Goal: Task Accomplishment & Management: Complete application form

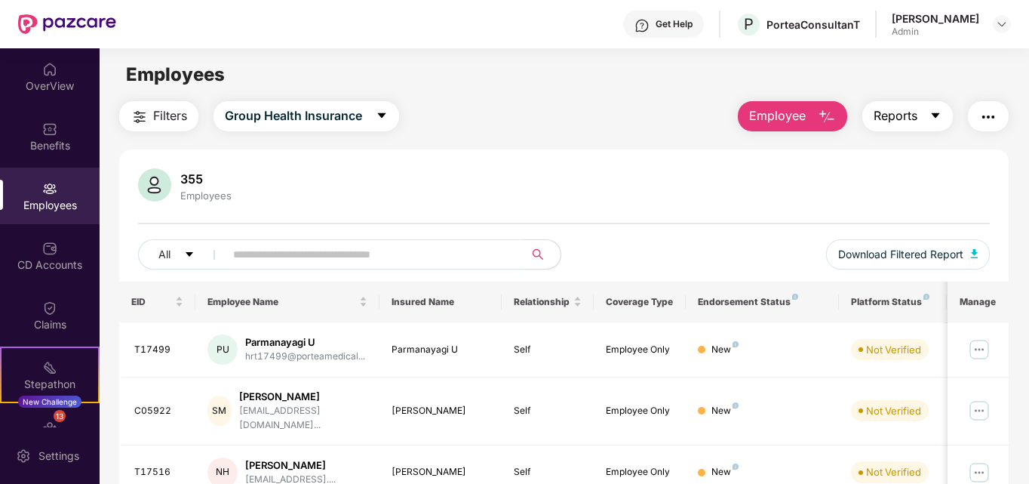
click at [893, 121] on span "Reports" at bounding box center [895, 115] width 44 height 19
click at [777, 115] on span "Employee" at bounding box center [777, 115] width 57 height 19
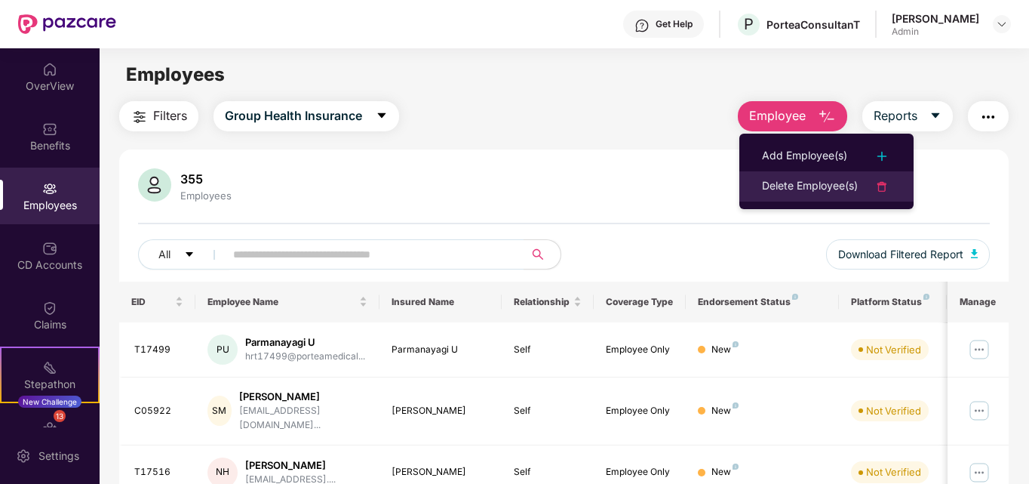
click at [803, 182] on div "Delete Employee(s)" at bounding box center [810, 186] width 96 height 18
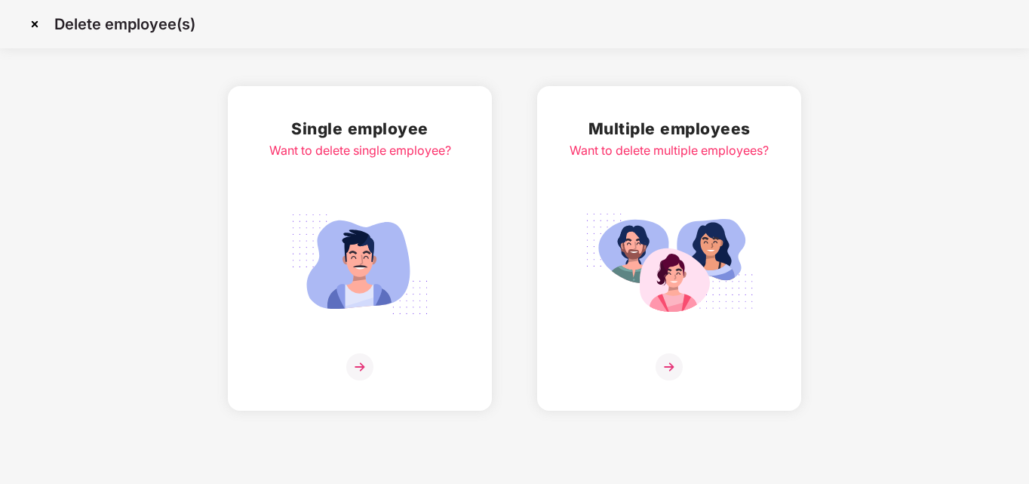
click at [668, 363] on img at bounding box center [668, 366] width 27 height 27
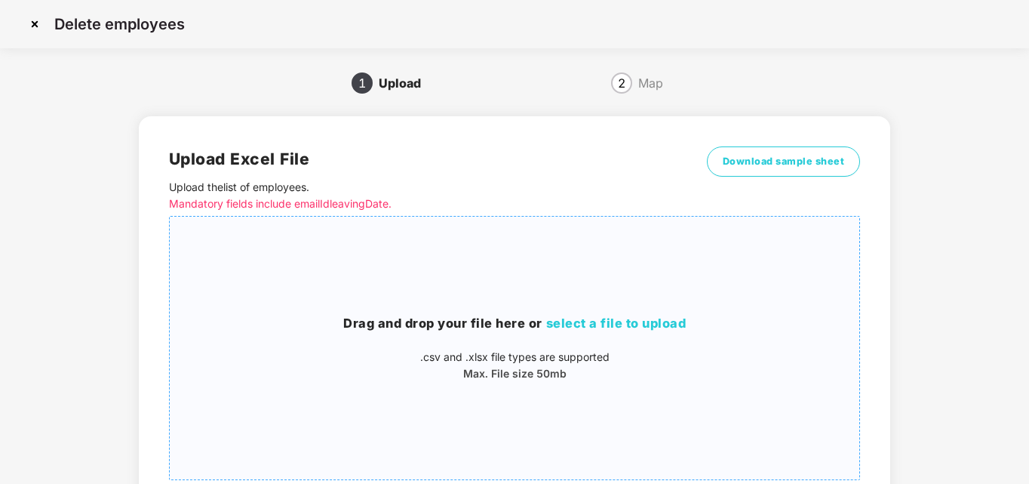
click at [647, 319] on span "select a file to upload" at bounding box center [616, 322] width 140 height 15
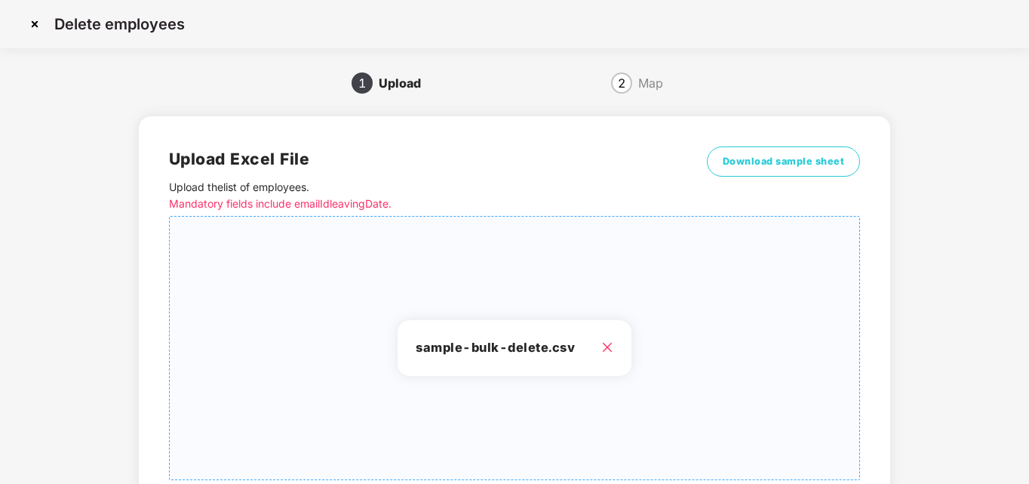
scroll to position [121, 0]
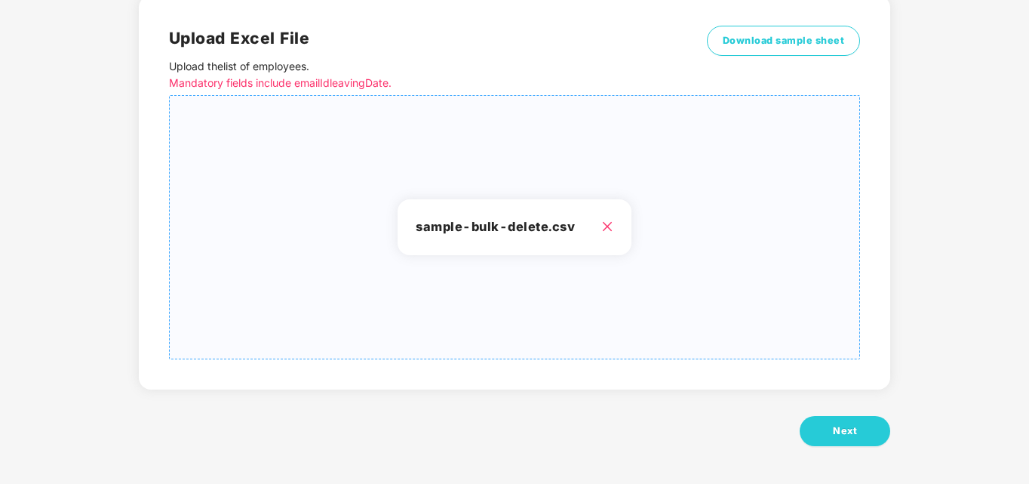
click at [606, 226] on icon "close" at bounding box center [607, 227] width 10 height 10
click at [849, 434] on span "Next" at bounding box center [845, 430] width 24 height 15
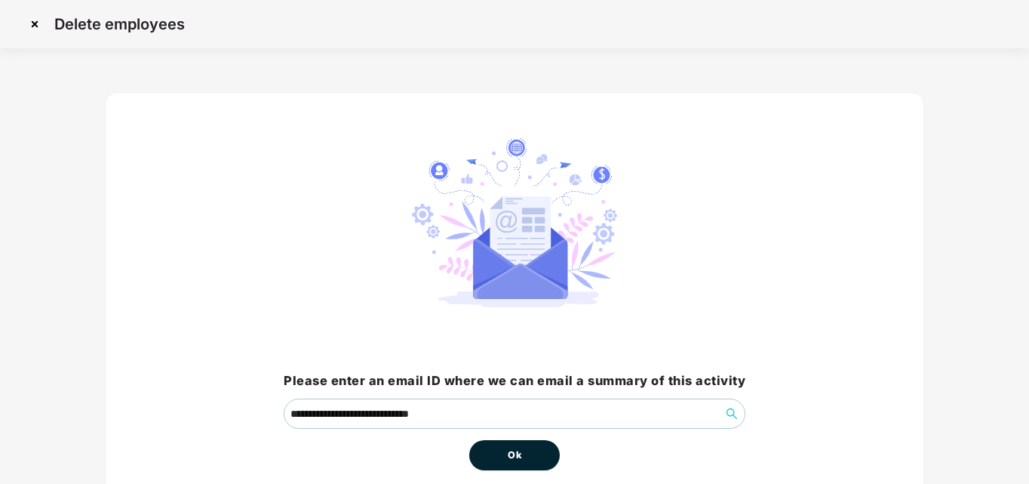
click at [508, 451] on span "Ok" at bounding box center [515, 454] width 14 height 15
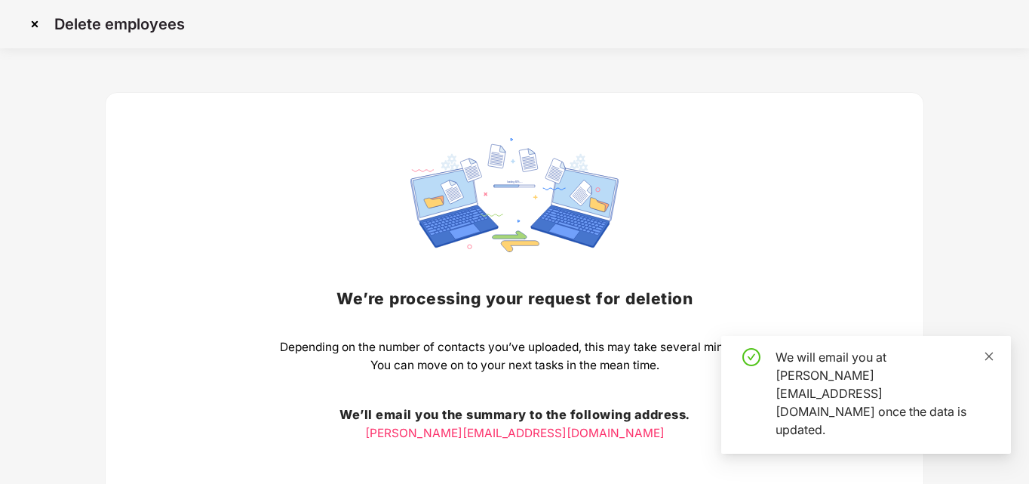
click at [989, 361] on icon "close" at bounding box center [989, 356] width 11 height 11
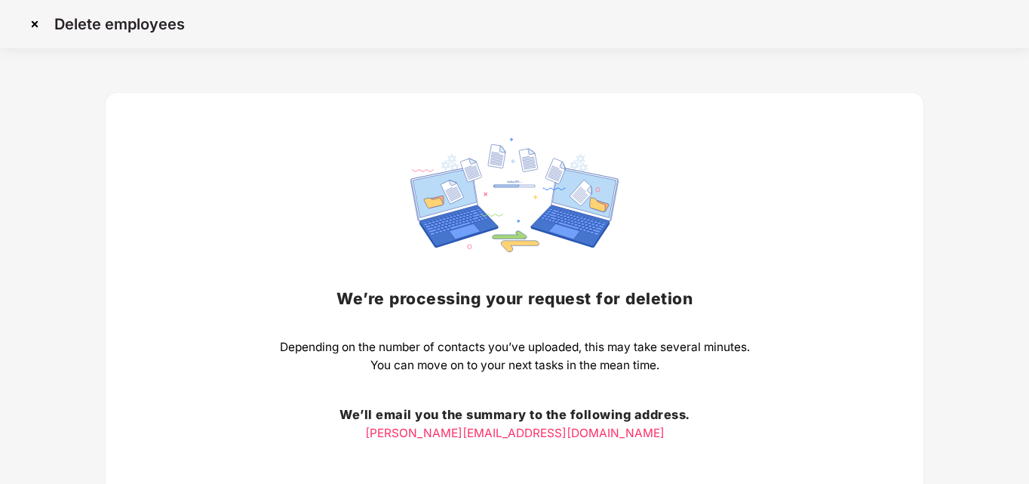
click at [35, 28] on img at bounding box center [35, 24] width 24 height 24
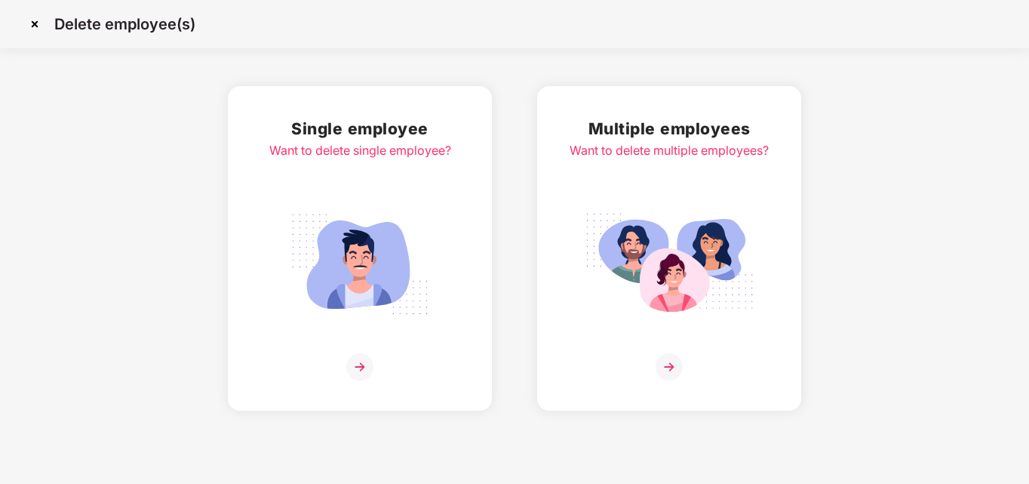
click at [34, 26] on img at bounding box center [35, 24] width 24 height 24
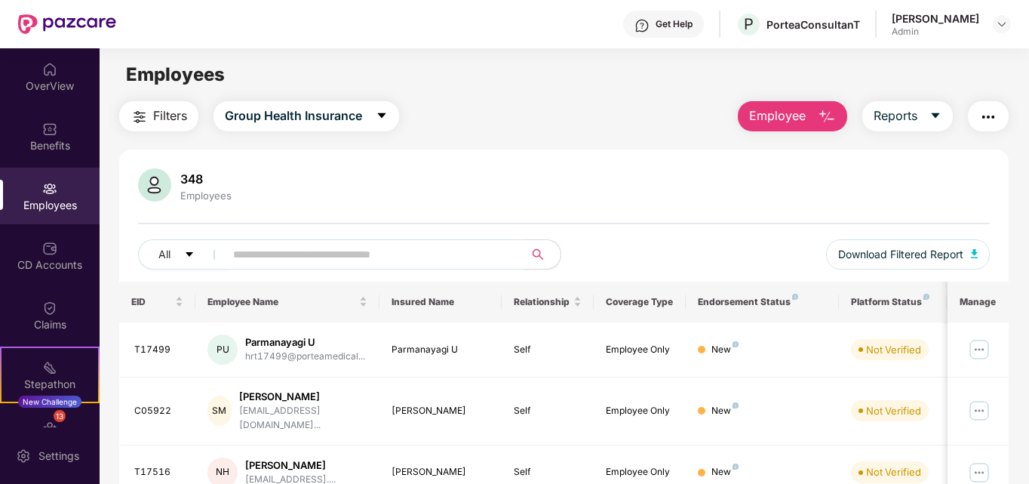
click at [793, 113] on span "Employee" at bounding box center [777, 115] width 57 height 19
click at [506, 96] on main "Employees Filters Group Health Insurance Employee Reports 348 Employees All Dow…" at bounding box center [564, 290] width 929 height 484
click at [907, 126] on button "Reports" at bounding box center [907, 116] width 91 height 30
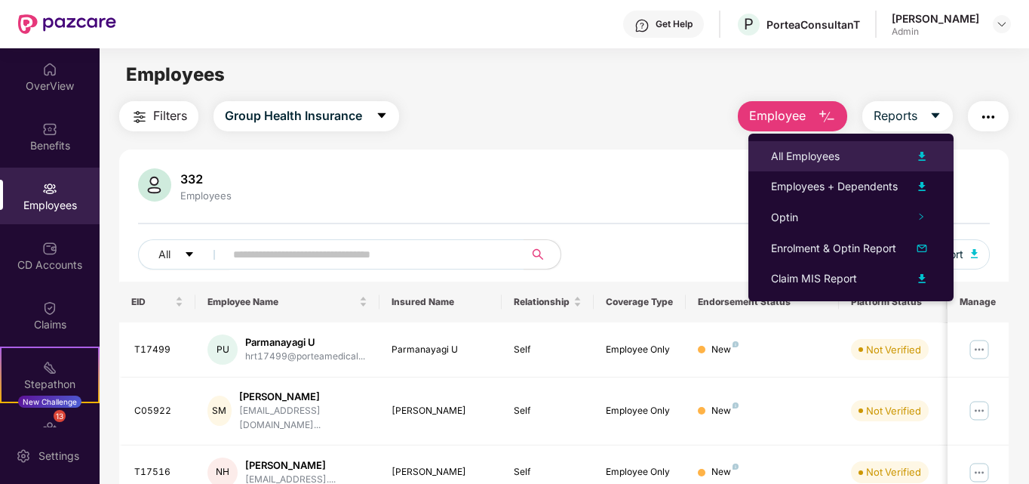
click at [802, 158] on div "All Employees" at bounding box center [805, 156] width 69 height 17
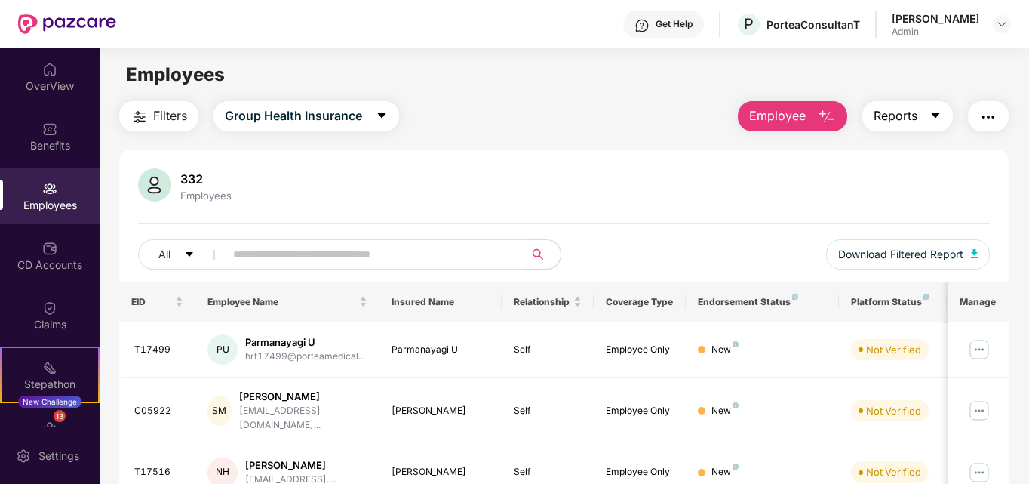
click at [910, 111] on span "Reports" at bounding box center [895, 115] width 44 height 19
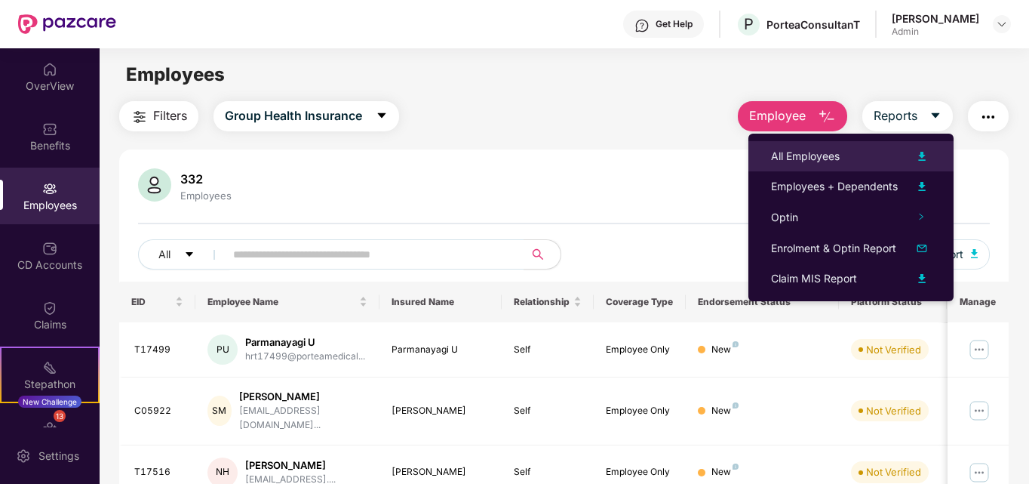
click at [816, 161] on div "All Employees" at bounding box center [805, 156] width 69 height 17
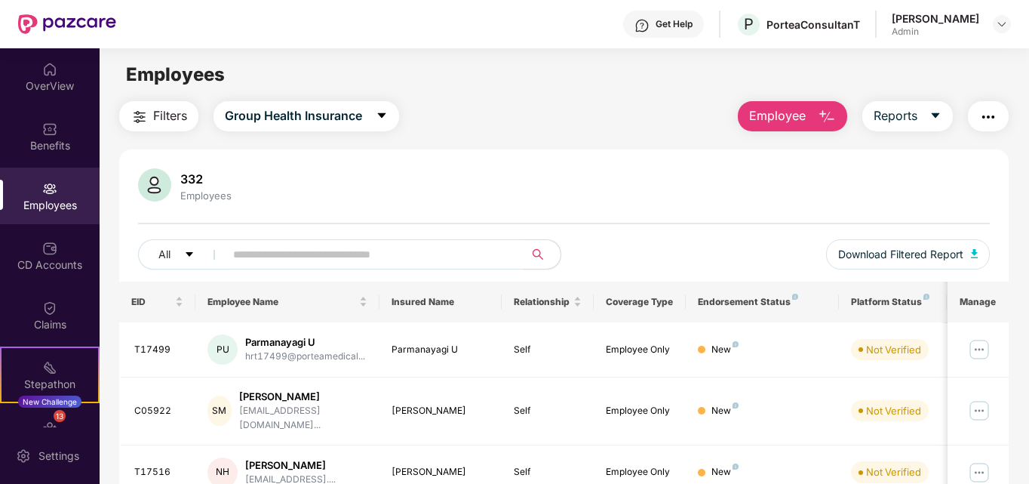
click at [521, 204] on div "332 Employees" at bounding box center [564, 186] width 852 height 36
click at [795, 122] on span "Employee" at bounding box center [777, 115] width 57 height 19
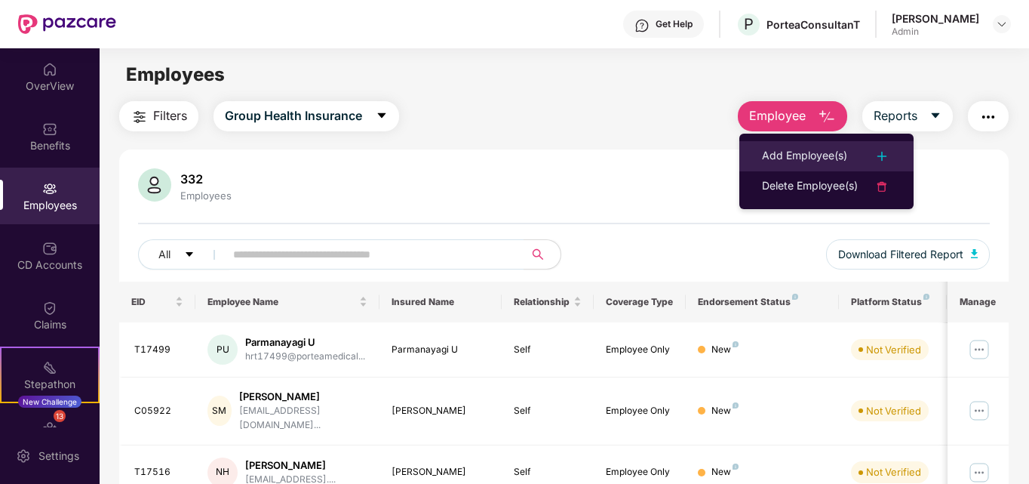
click at [797, 159] on div "Add Employee(s)" at bounding box center [804, 156] width 85 height 18
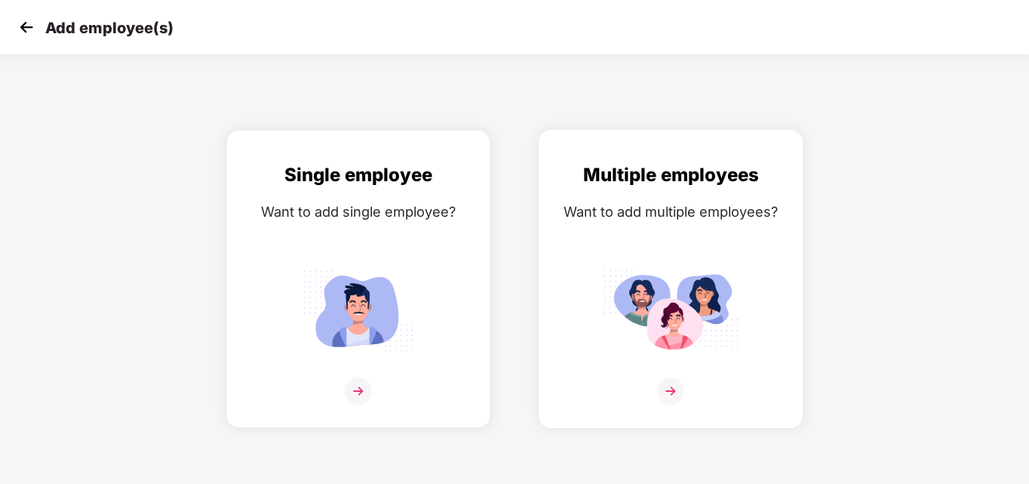
click at [671, 390] on img at bounding box center [670, 390] width 27 height 27
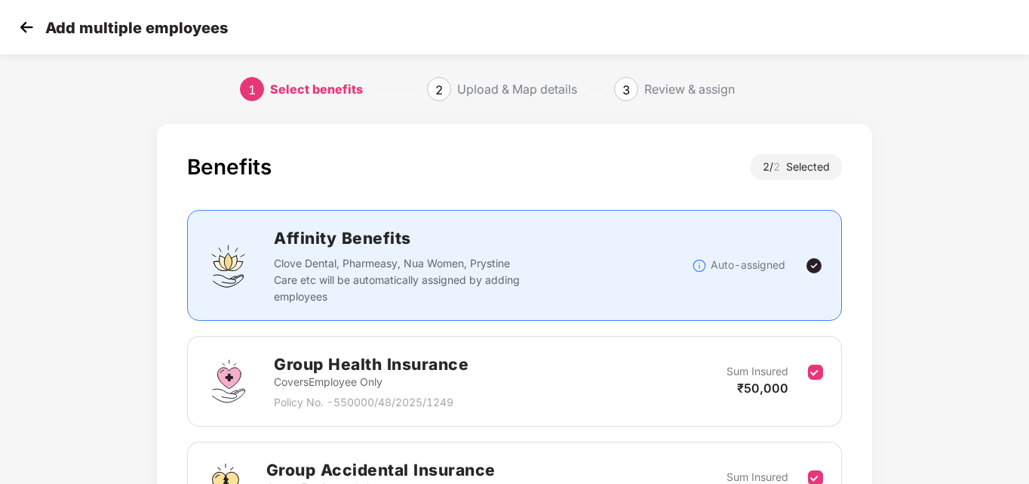
scroll to position [180, 0]
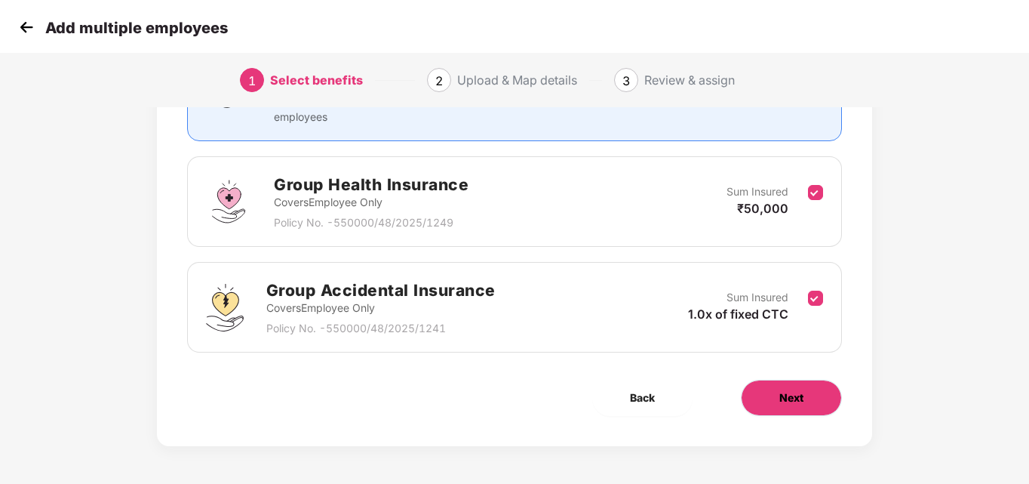
click at [788, 390] on span "Next" at bounding box center [791, 397] width 24 height 17
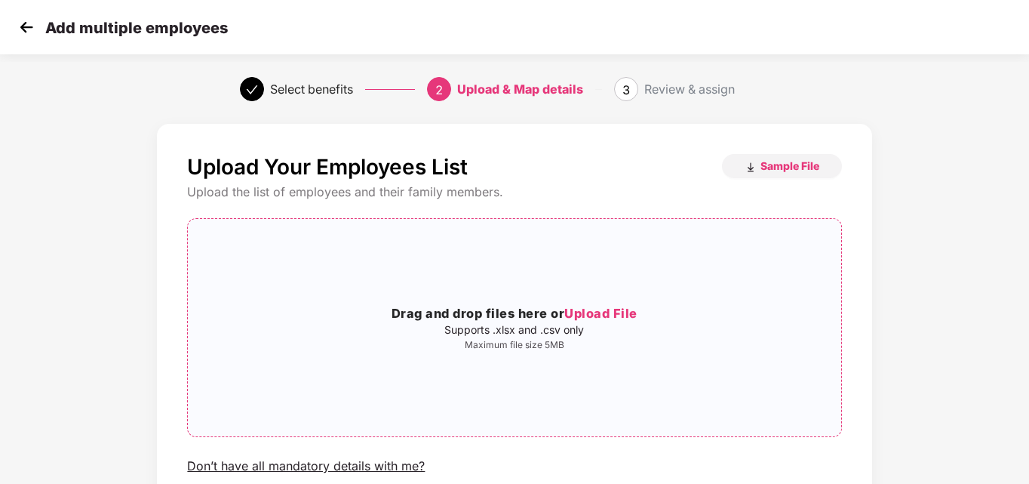
click at [605, 309] on span "Upload File" at bounding box center [600, 312] width 73 height 15
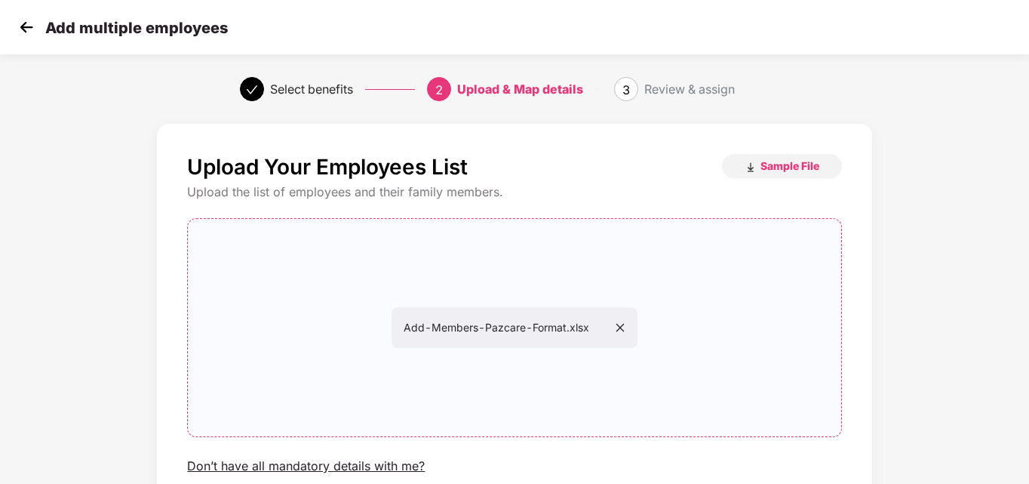
scroll to position [122, 0]
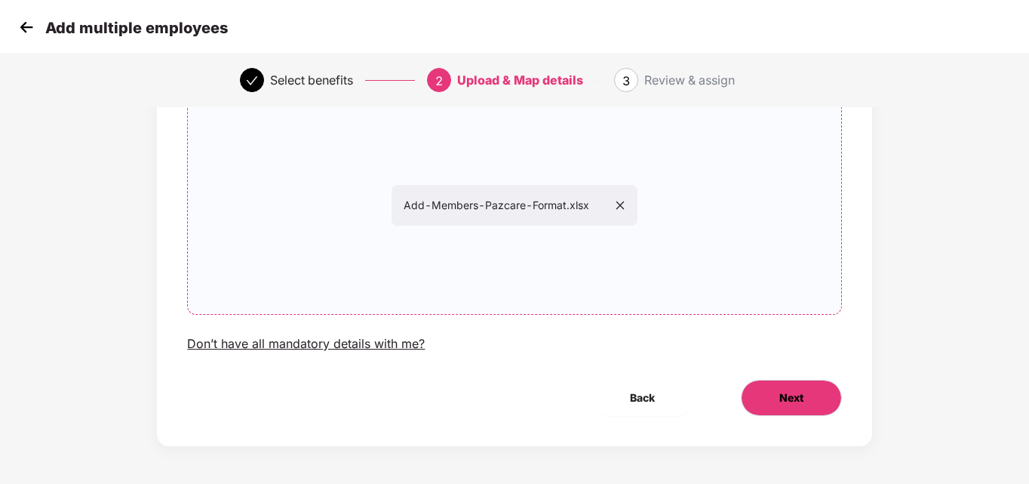
click at [784, 397] on span "Next" at bounding box center [791, 397] width 24 height 17
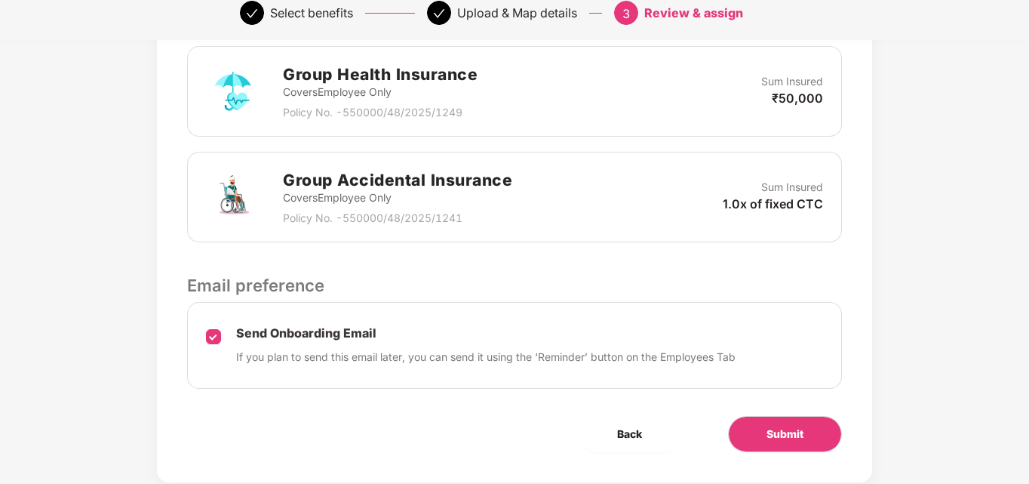
scroll to position [480, 0]
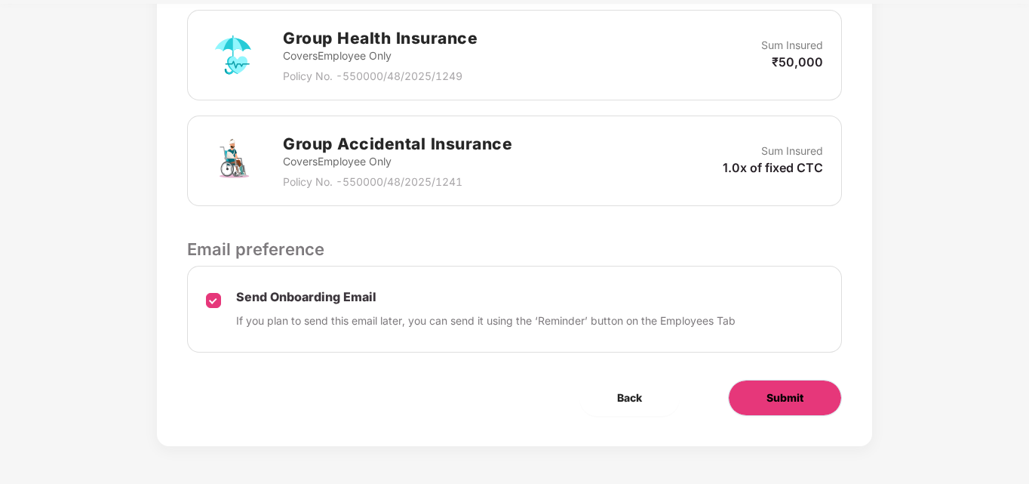
click at [784, 396] on span "Submit" at bounding box center [784, 397] width 37 height 17
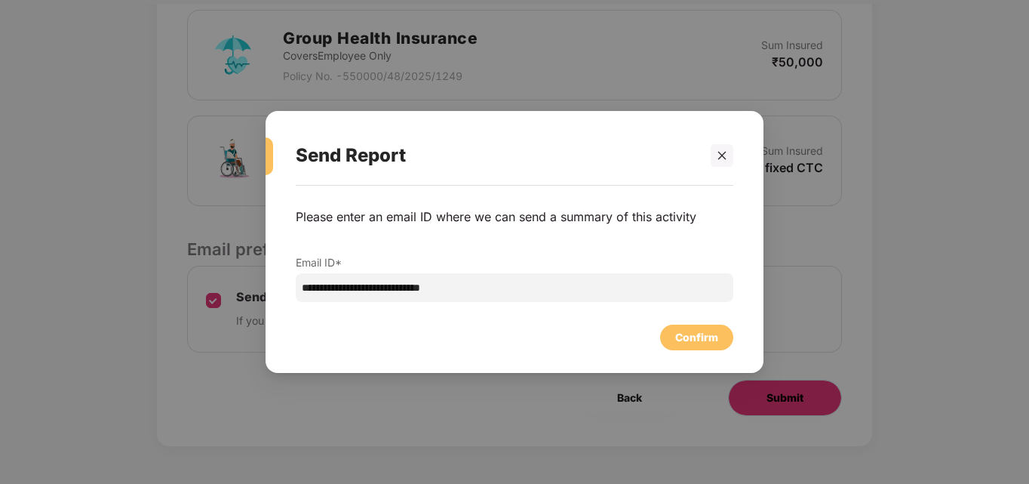
scroll to position [0, 0]
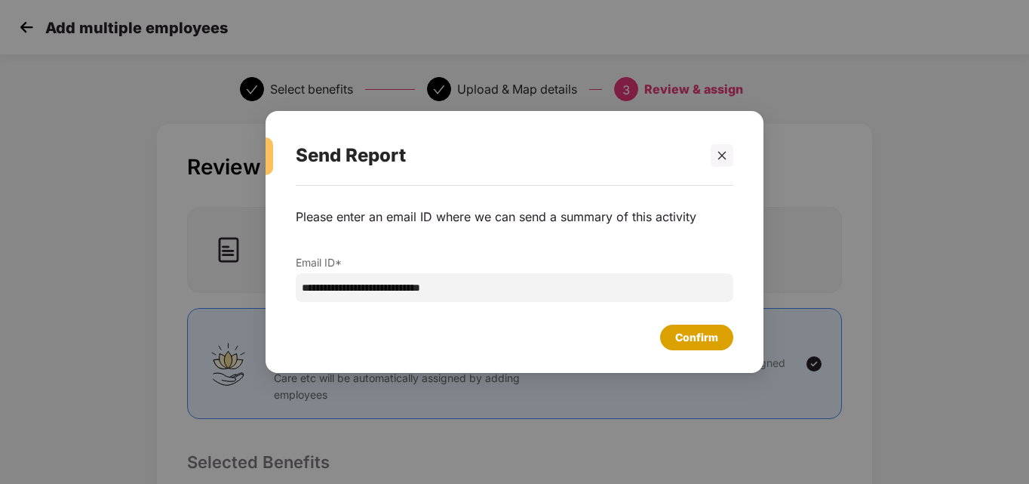
click at [684, 336] on div "Confirm" at bounding box center [696, 337] width 43 height 17
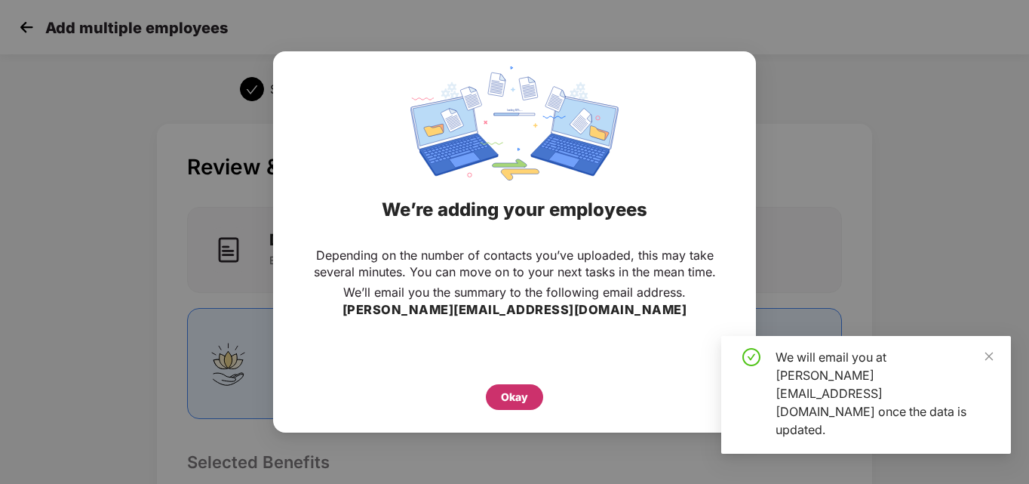
click at [507, 399] on div "Okay" at bounding box center [514, 396] width 27 height 17
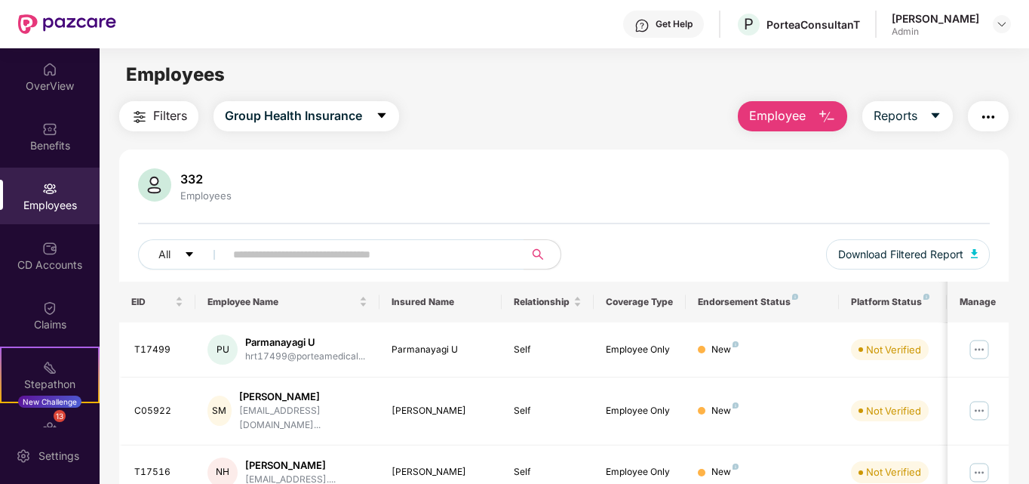
click at [630, 250] on div "All Download Filtered Report" at bounding box center [564, 260] width 852 height 42
click at [996, 24] on img at bounding box center [1002, 24] width 12 height 12
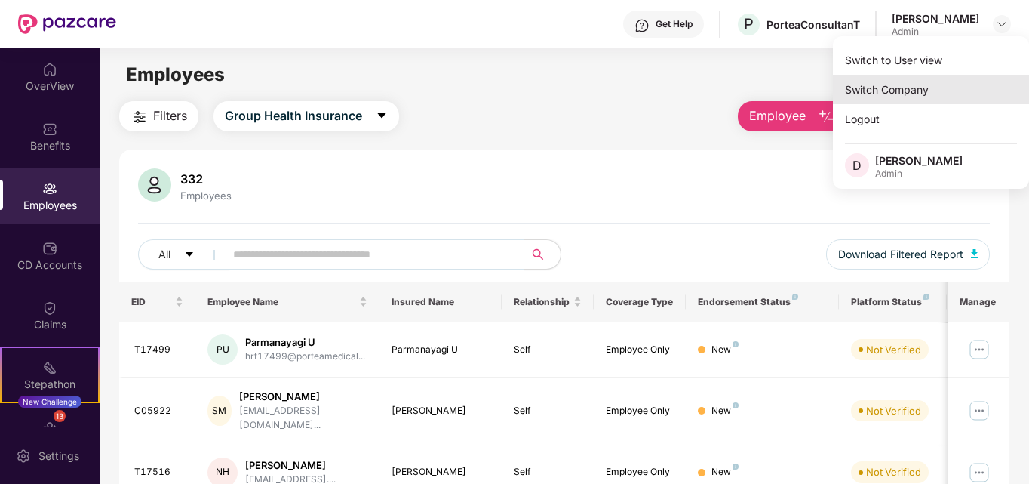
click at [892, 94] on div "Switch Company" at bounding box center [931, 89] width 196 height 29
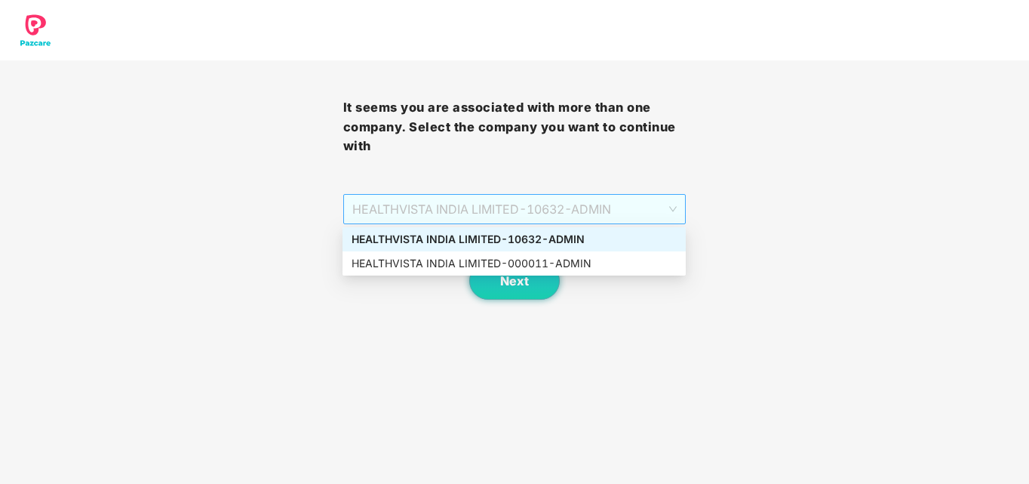
click at [499, 205] on span "HEALTHVISTA INDIA LIMITED - 10632 - ADMIN" at bounding box center [514, 209] width 325 height 29
click at [474, 240] on div "HEALTHVISTA INDIA LIMITED - 10632 - ADMIN" at bounding box center [514, 239] width 325 height 17
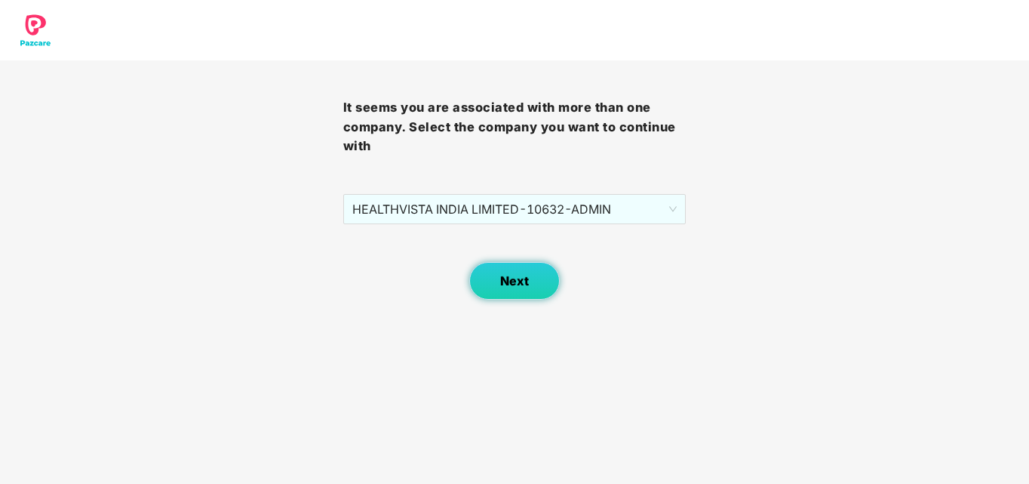
click at [504, 276] on span "Next" at bounding box center [514, 281] width 29 height 14
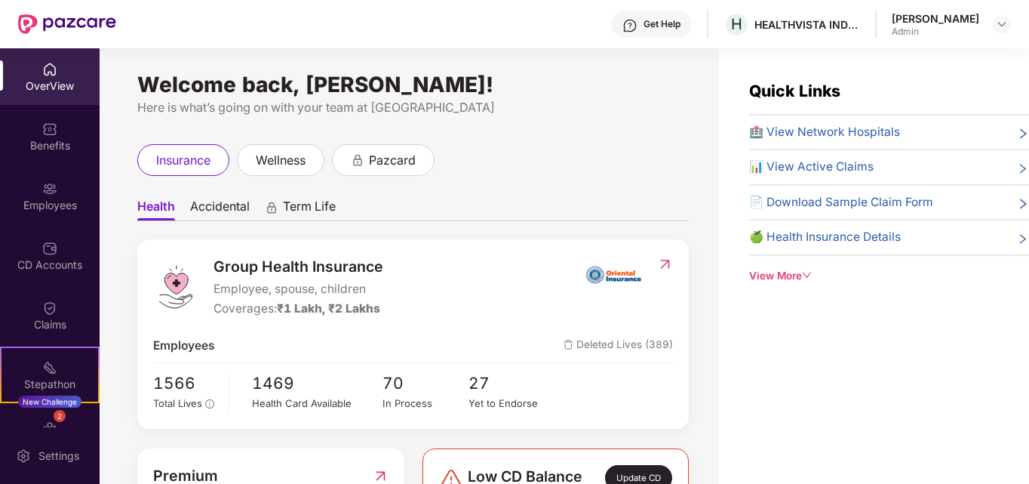
click at [51, 202] on div "Employees" at bounding box center [50, 205] width 100 height 15
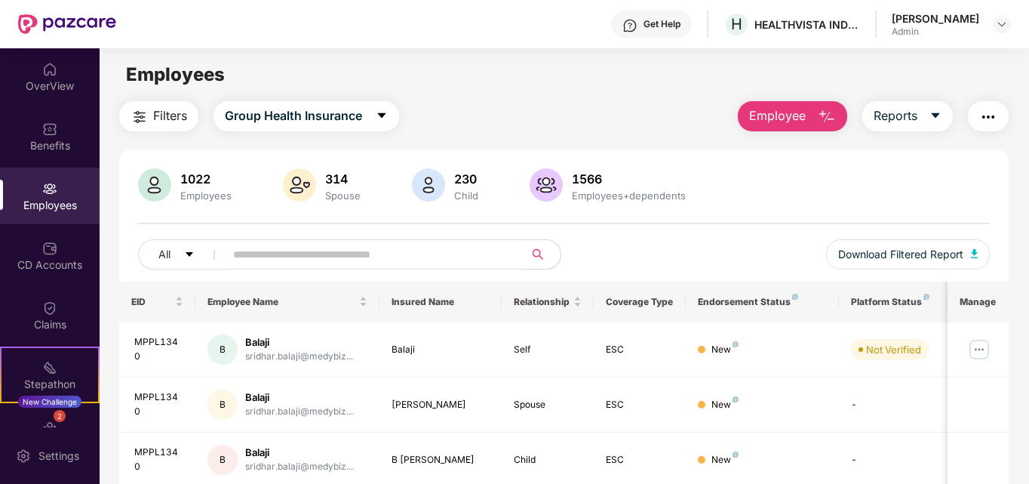
click at [281, 260] on input "text" at bounding box center [368, 254] width 271 height 23
paste input "******"
type input "******"
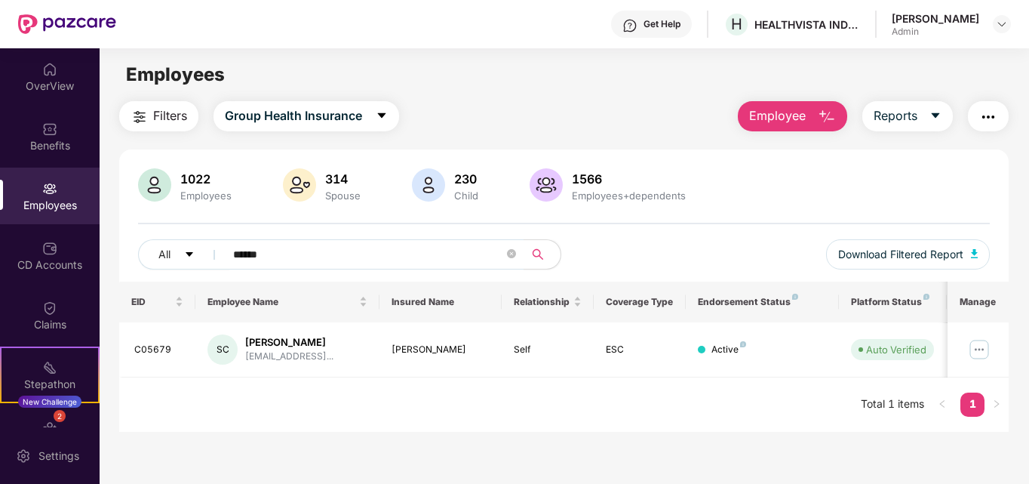
click at [28, 189] on div "Employees" at bounding box center [50, 195] width 100 height 57
click at [1002, 29] on img at bounding box center [1002, 24] width 12 height 12
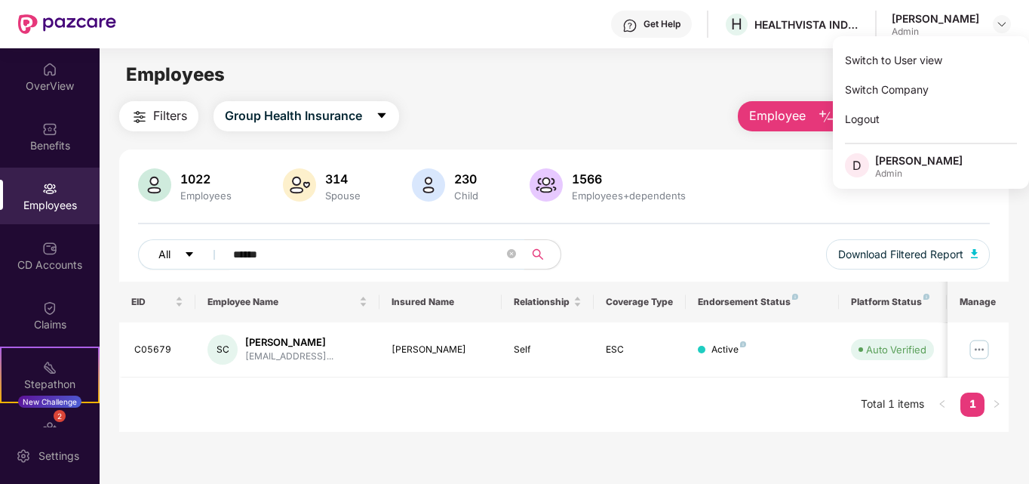
drag, startPoint x: 295, startPoint y: 249, endPoint x: 189, endPoint y: 250, distance: 106.4
click at [189, 250] on div "All ******" at bounding box center [351, 254] width 426 height 30
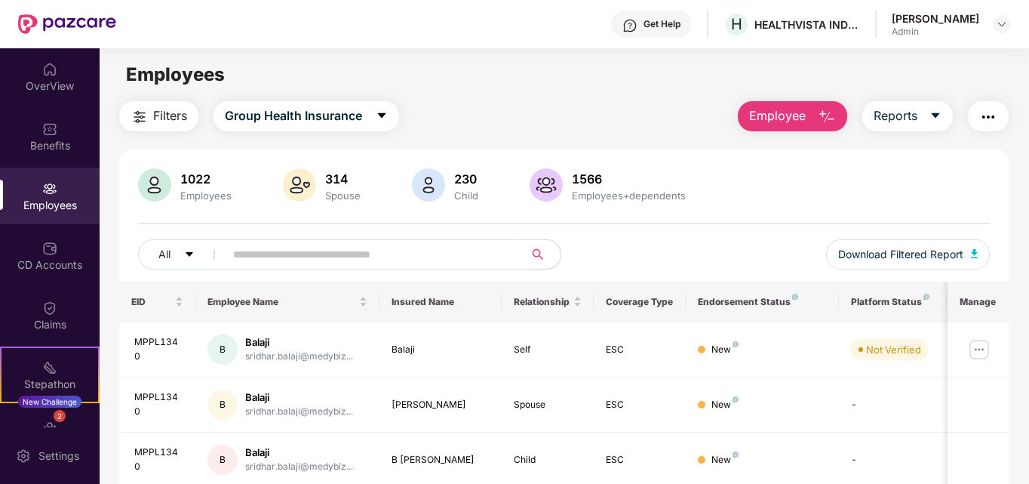
click at [23, 198] on div "Employees" at bounding box center [50, 205] width 100 height 15
